Goal: Information Seeking & Learning: Find contact information

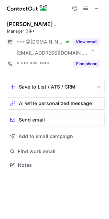
scroll to position [160, 109]
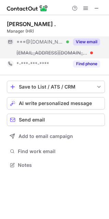
click at [87, 38] on button "View email" at bounding box center [86, 41] width 27 height 7
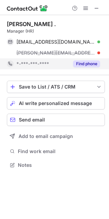
click at [86, 65] on button "Find phone" at bounding box center [86, 63] width 27 height 7
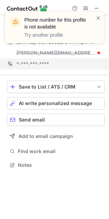
click at [69, 44] on div "Phone number for this profile is not available Try another profile" at bounding box center [55, 30] width 110 height 51
click at [97, 19] on span at bounding box center [98, 17] width 5 height 7
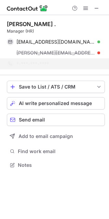
click at [5, 42] on div "notification timer" at bounding box center [5, 42] width 0 height 2
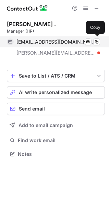
click at [73, 41] on span "[EMAIL_ADDRESS][DOMAIN_NAME]" at bounding box center [55, 42] width 78 height 6
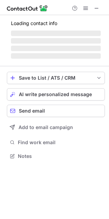
scroll to position [155, 109]
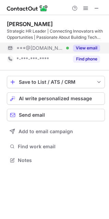
click at [87, 48] on button "View email" at bounding box center [86, 48] width 27 height 7
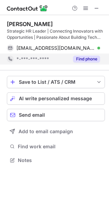
click at [85, 60] on button "Find phone" at bounding box center [86, 59] width 27 height 7
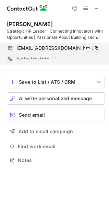
click at [62, 52] on div "Amudha Sudalaiyandi Strategic HR Leader | Connecting Innovators with Opportunit…" at bounding box center [54, 109] width 109 height 219
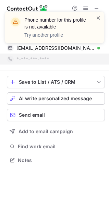
click at [100, 18] on span at bounding box center [98, 17] width 5 height 7
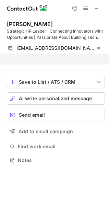
click at [61, 50] on div "Phone number for this profile is not available Try another profile" at bounding box center [55, 30] width 110 height 51
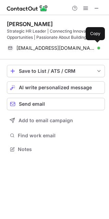
click at [61, 50] on span "[EMAIL_ADDRESS][DOMAIN_NAME]" at bounding box center [55, 48] width 78 height 6
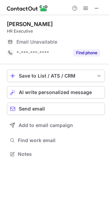
scroll to position [149, 109]
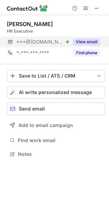
click at [37, 47] on div "***@[DOMAIN_NAME] Verified" at bounding box center [38, 41] width 62 height 11
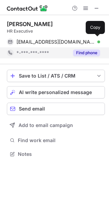
click at [74, 49] on div "Find phone" at bounding box center [84, 52] width 31 height 11
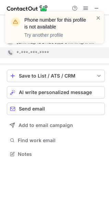
click at [71, 45] on div "Phone number for this profile is not available Try another profile" at bounding box center [55, 30] width 110 height 51
click at [99, 19] on span at bounding box center [98, 17] width 5 height 7
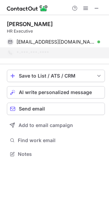
click at [5, 41] on div "notification timer" at bounding box center [5, 42] width 0 height 2
click at [64, 42] on span "[EMAIL_ADDRESS][DOMAIN_NAME]" at bounding box center [55, 42] width 78 height 6
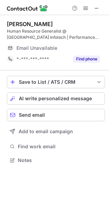
scroll to position [155, 109]
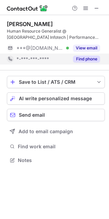
click at [63, 54] on div "*-***-***-****" at bounding box center [38, 58] width 62 height 11
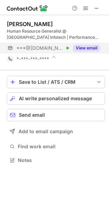
click at [75, 44] on div "[PERSON_NAME] Human Resource Generalist @ India Infotech | Performance Manageme…" at bounding box center [54, 109] width 109 height 219
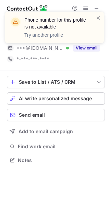
click at [85, 47] on div "Phone number for this profile is not available Try another profile" at bounding box center [55, 30] width 110 height 51
click at [98, 20] on span at bounding box center [98, 17] width 5 height 7
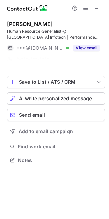
click at [86, 45] on div "Phone number for this profile is not available Try another profile" at bounding box center [55, 30] width 110 height 51
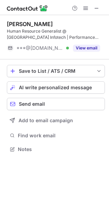
scroll to position [144, 109]
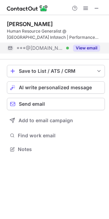
click at [86, 45] on button "View email" at bounding box center [86, 48] width 27 height 7
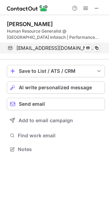
click at [45, 46] on span "[EMAIL_ADDRESS][DOMAIN_NAME]" at bounding box center [55, 48] width 78 height 6
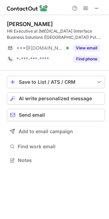
scroll to position [155, 109]
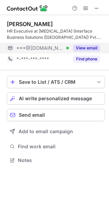
click at [53, 51] on div "***@[DOMAIN_NAME] Verified" at bounding box center [38, 47] width 62 height 11
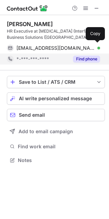
click at [76, 56] on button "Find phone" at bounding box center [86, 59] width 27 height 7
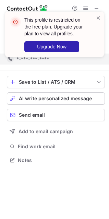
click at [72, 50] on div "This profile is restricted on the free plan. Upgrade your plan to view all prof…" at bounding box center [55, 37] width 110 height 64
click at [101, 17] on span at bounding box center [98, 17] width 5 height 7
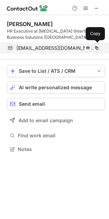
click at [44, 50] on span "[EMAIL_ADDRESS][DOMAIN_NAME]" at bounding box center [55, 48] width 78 height 6
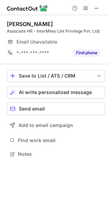
scroll to position [149, 109]
click at [78, 44] on div "Email Unavailable" at bounding box center [50, 42] width 69 height 6
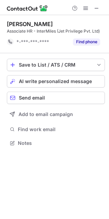
click at [80, 50] on div "[PERSON_NAME] Associate HR - InterMiles (Jet Privilege Pvt. Ltd) *-***-***-****…" at bounding box center [56, 34] width 98 height 38
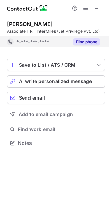
click at [80, 45] on button "Find phone" at bounding box center [86, 41] width 27 height 7
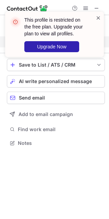
click at [99, 18] on span at bounding box center [98, 17] width 5 height 7
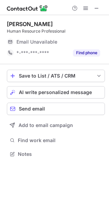
scroll to position [149, 109]
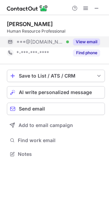
click at [37, 45] on span "***@[DOMAIN_NAME]" at bounding box center [39, 42] width 47 height 6
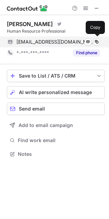
click at [24, 39] on span "[EMAIL_ADDRESS][DOMAIN_NAME]" at bounding box center [55, 42] width 78 height 6
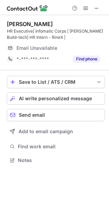
scroll to position [166, 109]
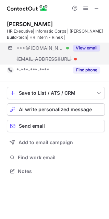
click at [91, 59] on div "***@[DOMAIN_NAME] Verified [EMAIL_ADDRESS][URL] View email" at bounding box center [56, 53] width 98 height 22
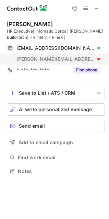
click at [30, 57] on span "[PERSON_NAME][EMAIL_ADDRESS]" at bounding box center [55, 59] width 78 height 6
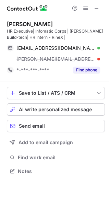
click at [29, 40] on div "HR Executive| Infomatic Corps | [PERSON_NAME] Build-tech| HR Intern - RineX |" at bounding box center [56, 34] width 98 height 12
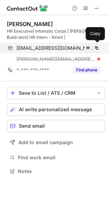
click at [31, 45] on span "[EMAIL_ADDRESS][DOMAIN_NAME]" at bounding box center [55, 48] width 78 height 6
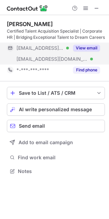
click at [42, 53] on div "[EMAIL_ADDRESS][DOMAIN_NAME] Verified" at bounding box center [38, 47] width 62 height 11
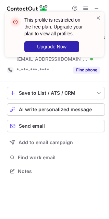
click at [65, 54] on div "This profile is restricted on the free plan. Upgrade your plan to view all prof…" at bounding box center [54, 34] width 99 height 45
click at [96, 17] on span at bounding box center [98, 17] width 5 height 7
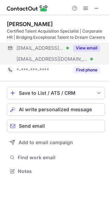
click at [62, 62] on div "[EMAIL_ADDRESS][DOMAIN_NAME] Verified" at bounding box center [38, 58] width 62 height 11
